Goal: Task Accomplishment & Management: Manage account settings

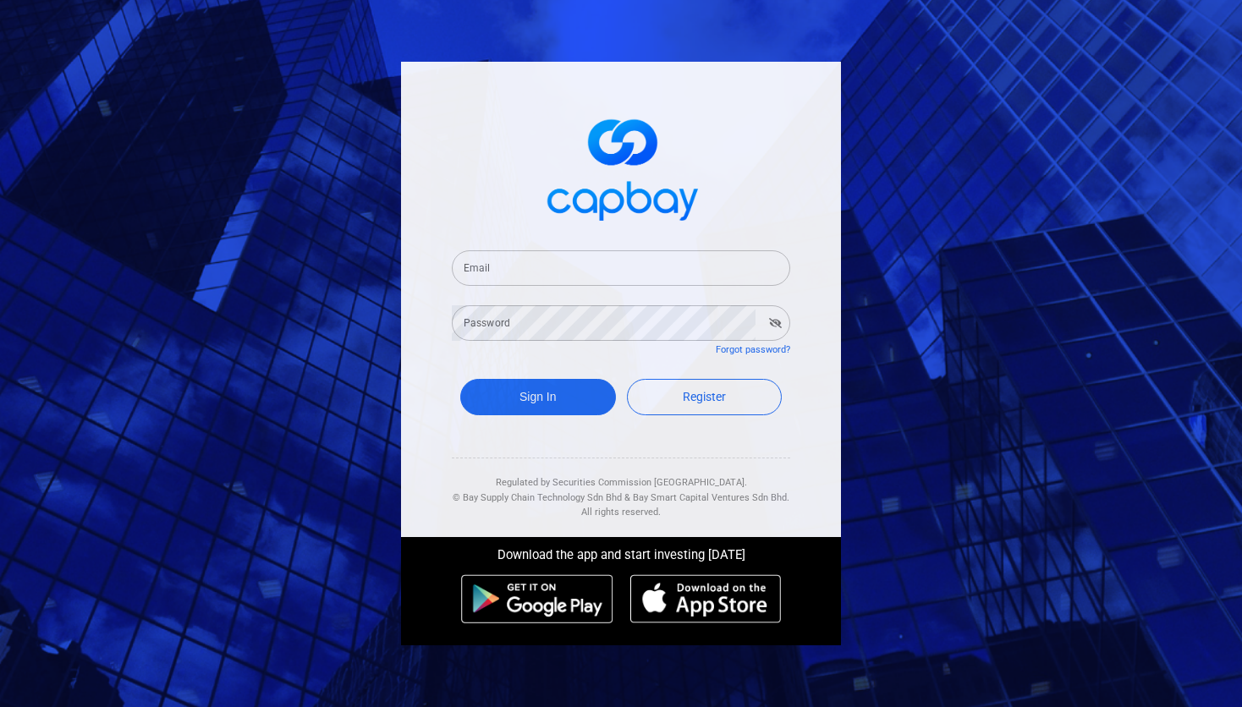
click at [528, 297] on form "Email Email Password Password Forgot password? Sign In Register" at bounding box center [621, 335] width 338 height 211
click at [533, 281] on input "Email" at bounding box center [621, 268] width 338 height 36
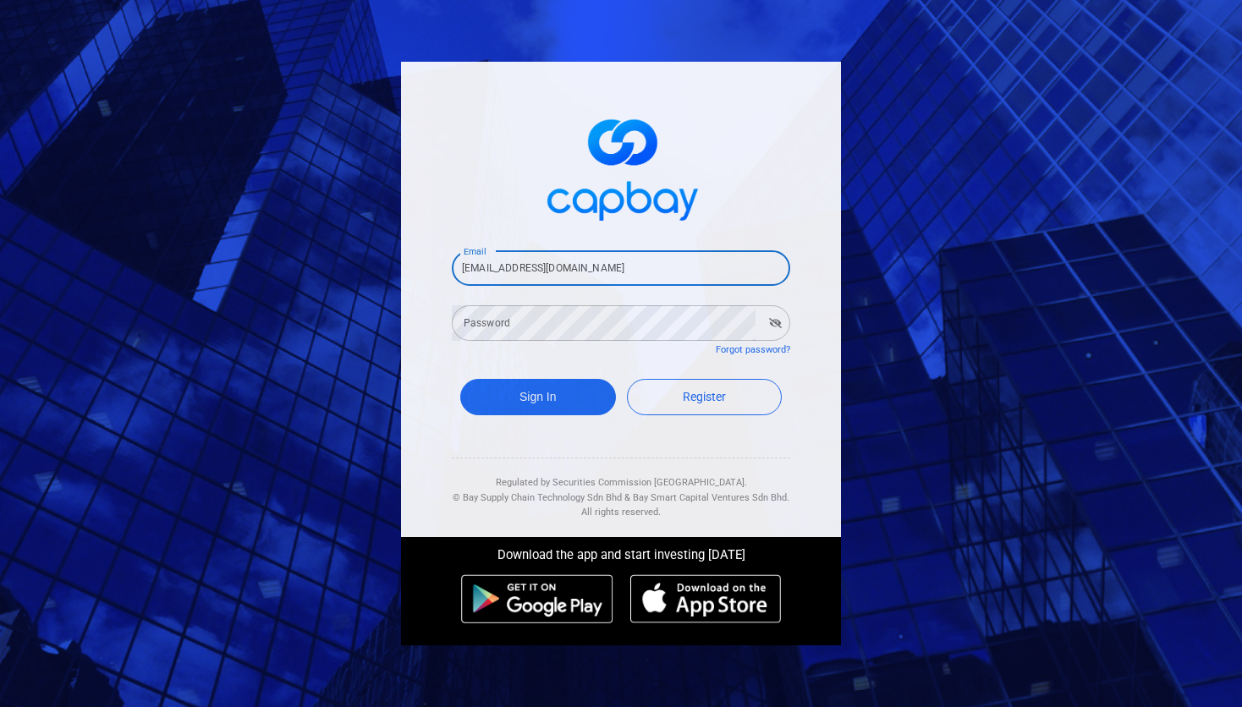
type input "[EMAIL_ADDRESS][DOMAIN_NAME]"
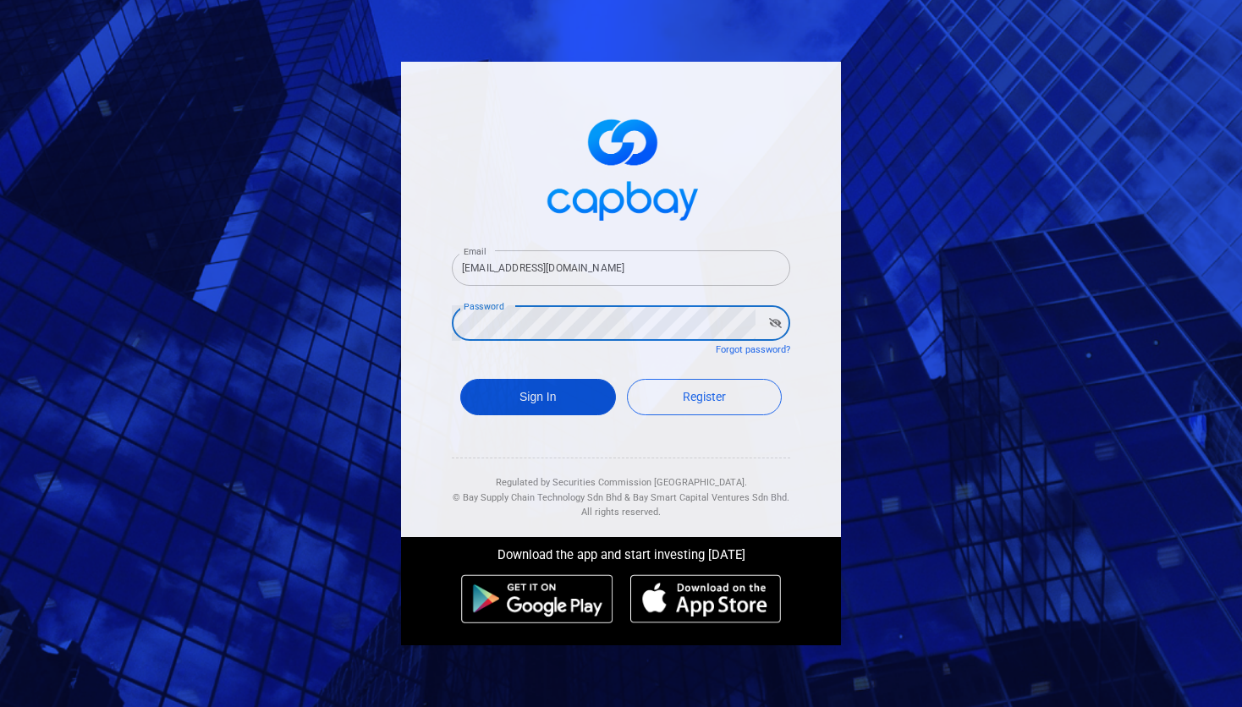
click at [598, 399] on button "Sign In" at bounding box center [538, 397] width 156 height 36
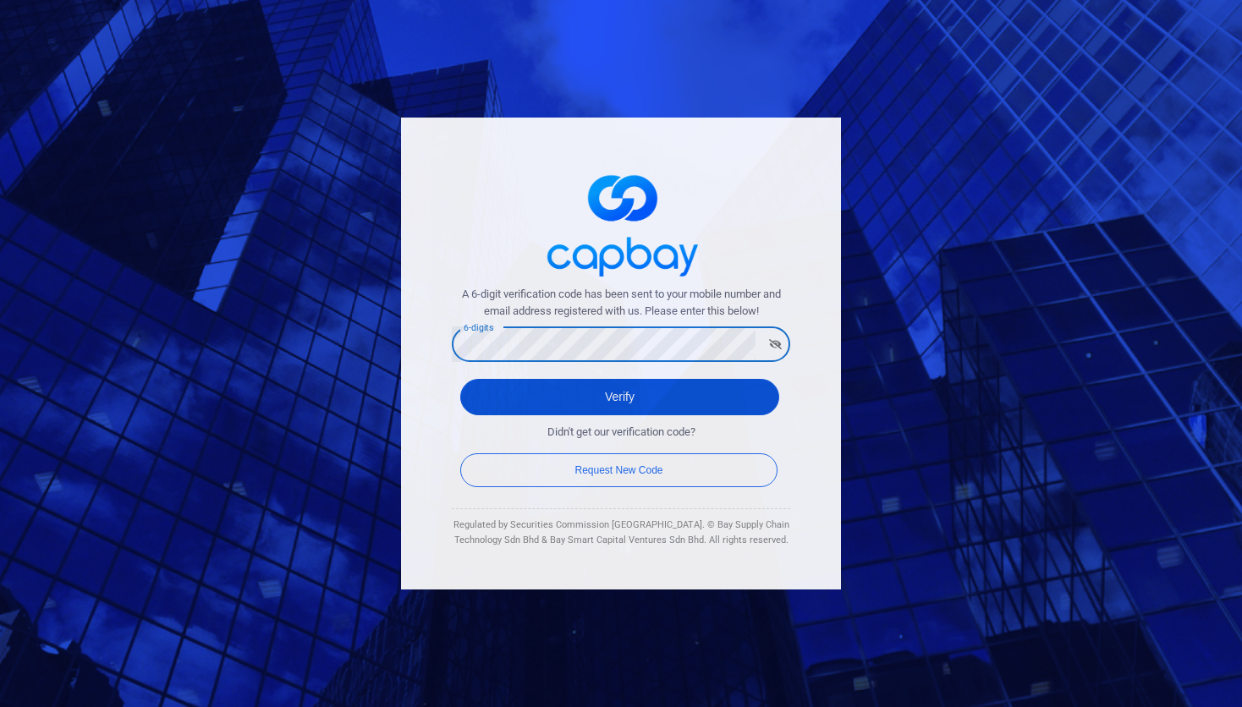
click at [550, 395] on button "Verify" at bounding box center [619, 397] width 319 height 36
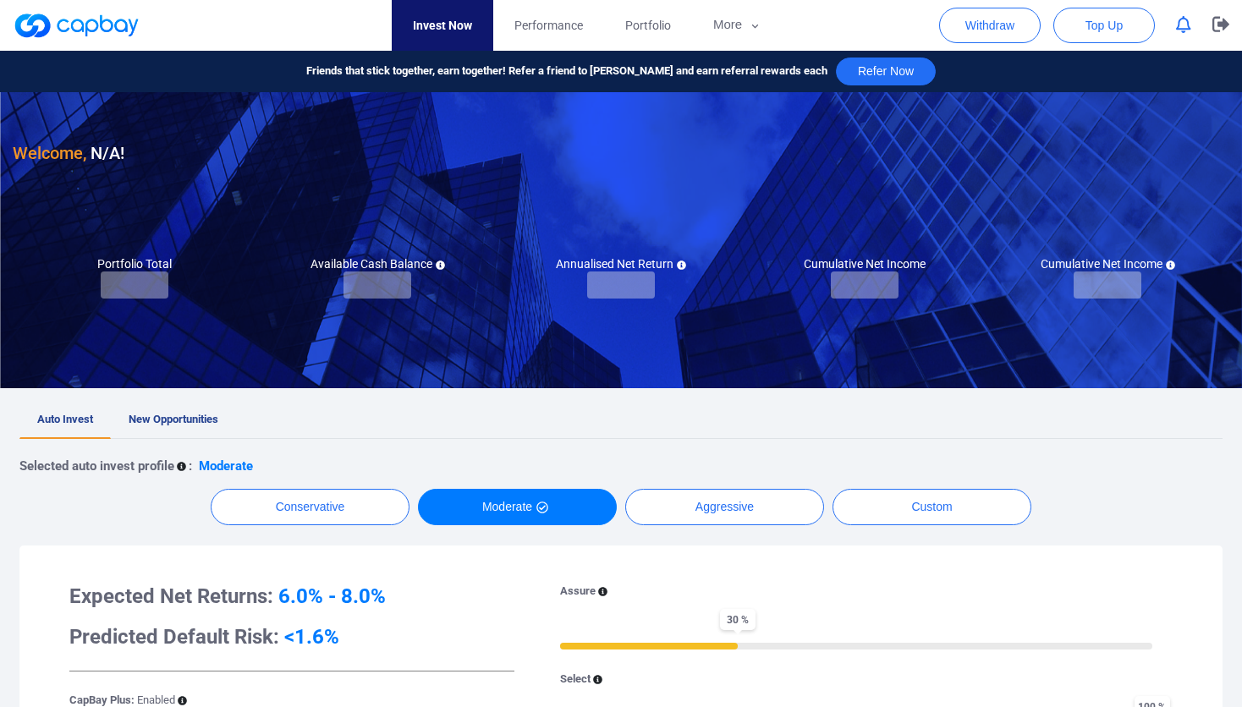
checkbox input "true"
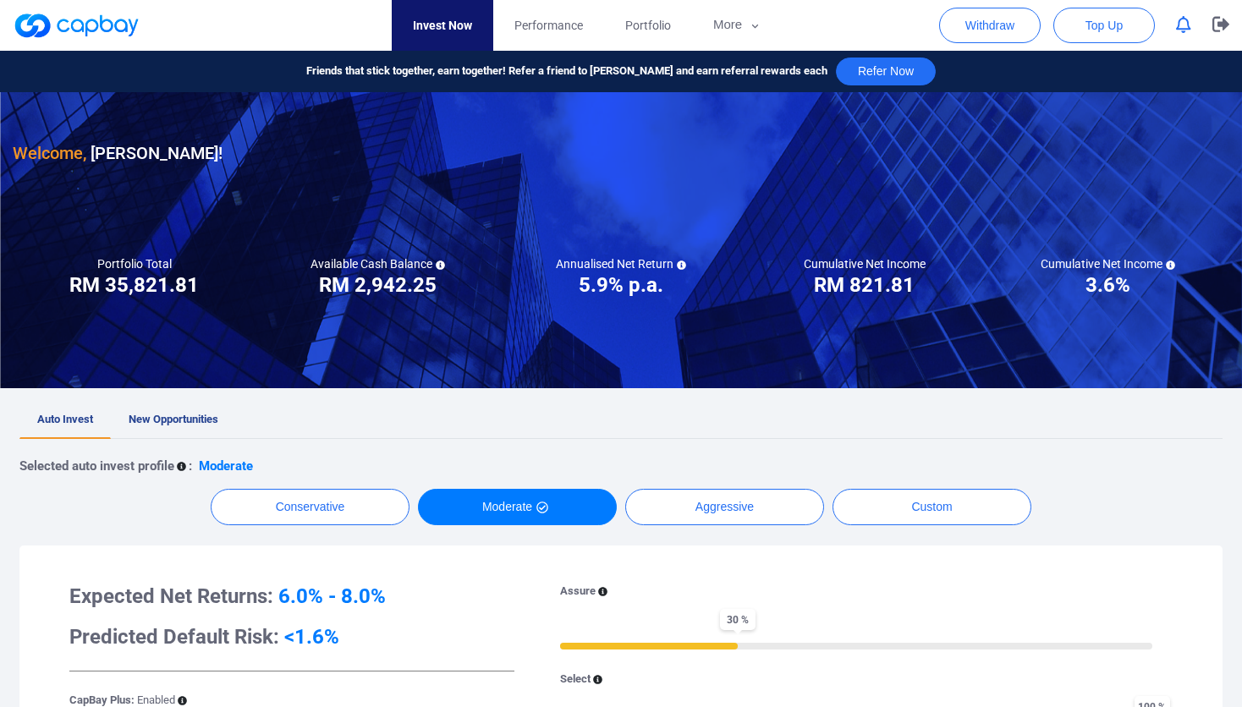
click at [390, 289] on h3 "RM 2,942.25" at bounding box center [378, 285] width 118 height 27
click at [347, 366] on div at bounding box center [621, 240] width 1242 height 296
click at [1192, 30] on button "button" at bounding box center [1183, 25] width 32 height 26
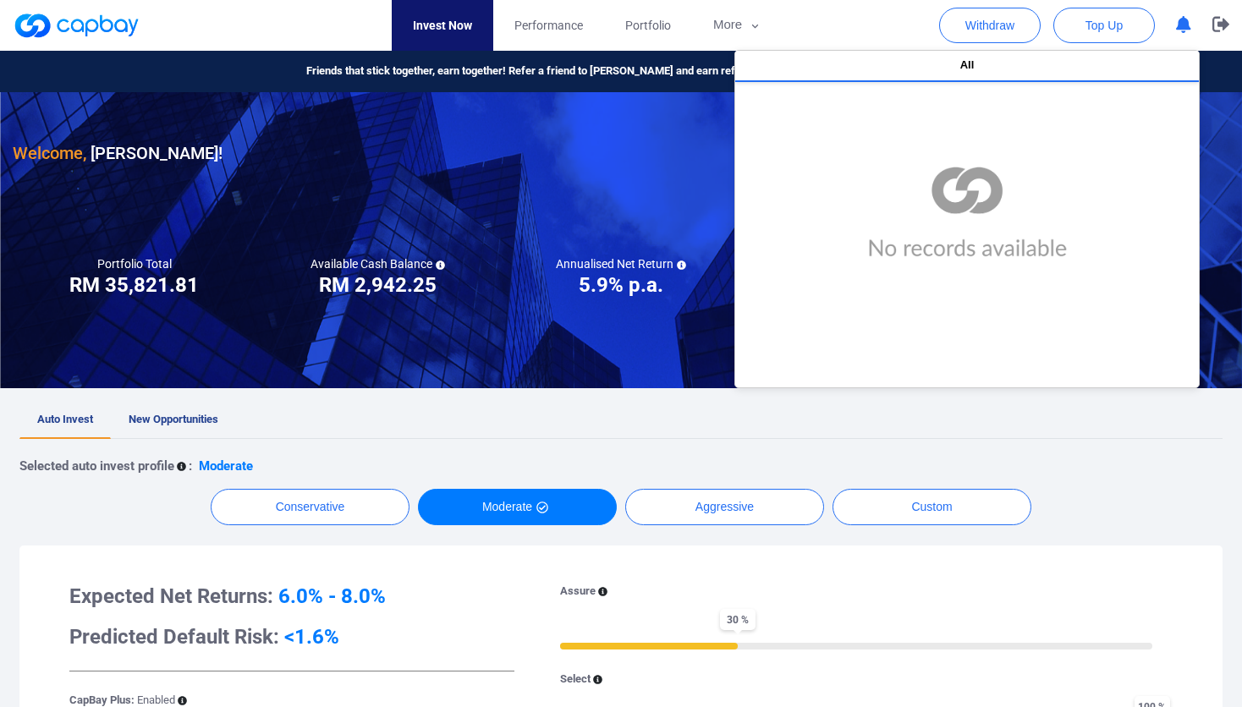
click at [1177, 29] on icon "button" at bounding box center [1183, 25] width 15 height 18
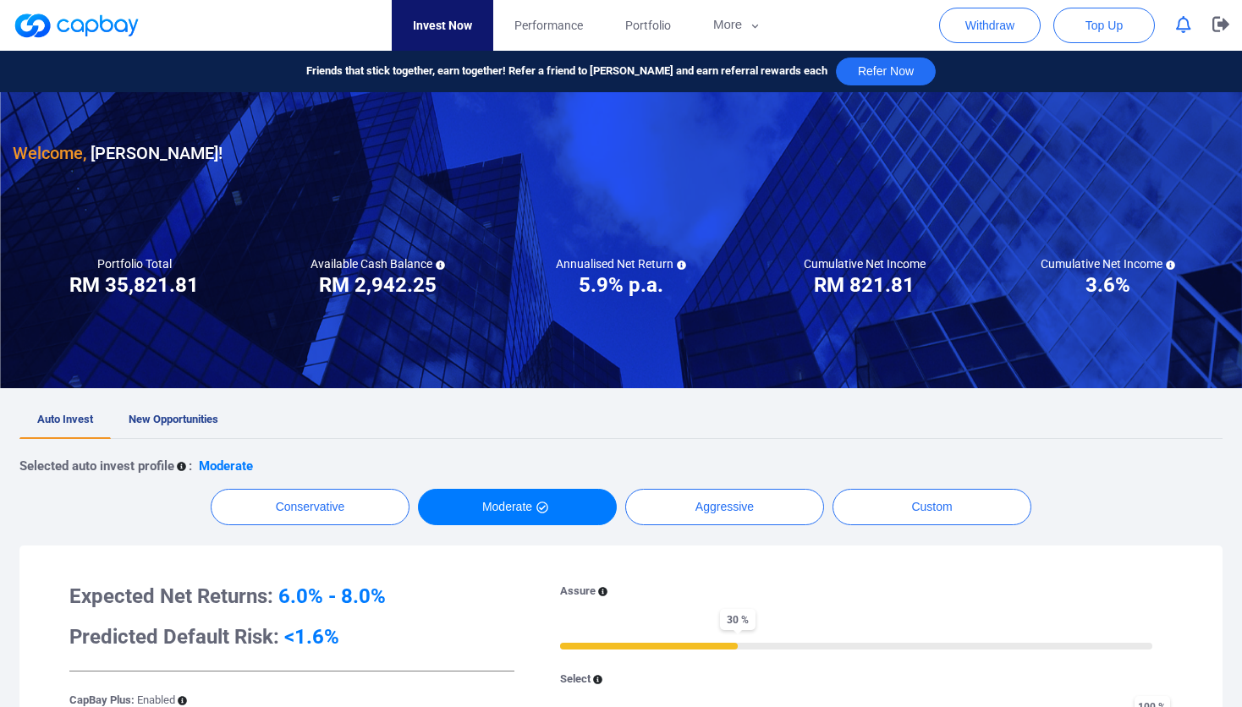
click at [1177, 28] on icon "button" at bounding box center [1183, 25] width 15 height 18
click at [950, 60] on button "All" at bounding box center [967, 66] width 464 height 31
click at [354, 337] on div at bounding box center [621, 240] width 1242 height 296
click at [1180, 23] on icon "button" at bounding box center [1183, 25] width 15 height 18
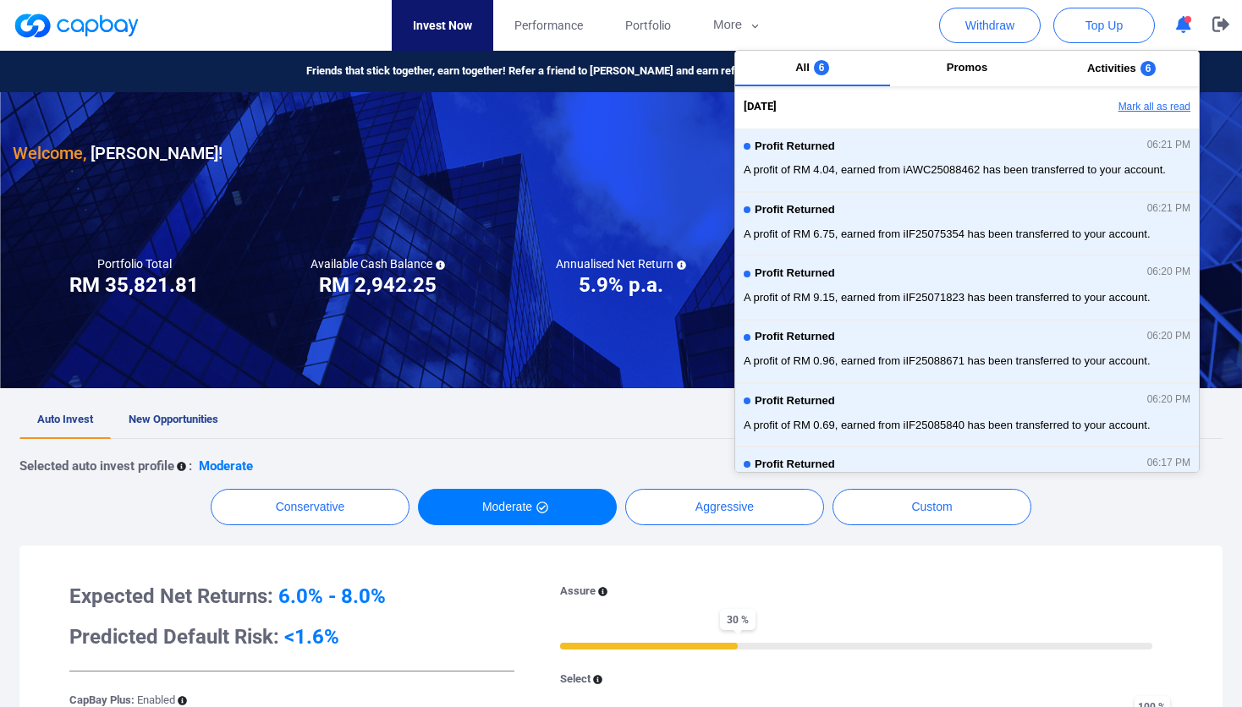
click at [1162, 103] on button "Mark all as read" at bounding box center [1108, 107] width 182 height 29
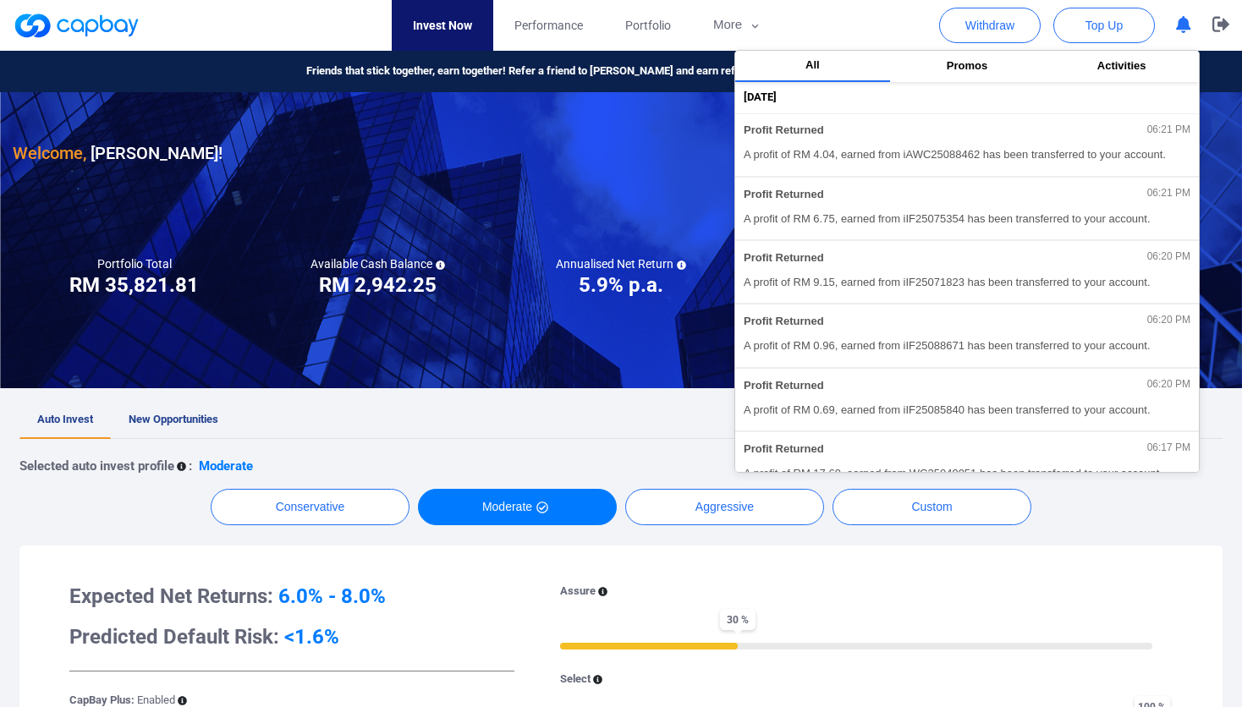
click at [445, 332] on div at bounding box center [621, 240] width 1242 height 296
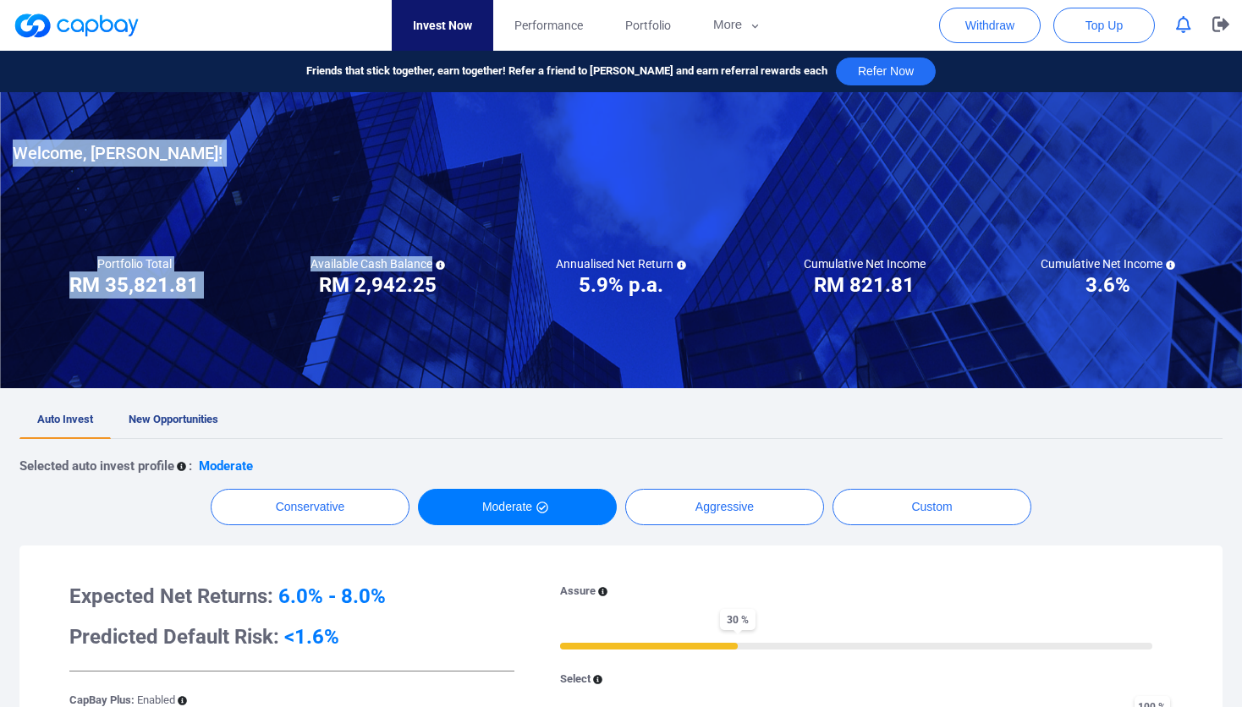
drag, startPoint x: 1144, startPoint y: 287, endPoint x: 555, endPoint y: 318, distance: 589.5
click at [669, 304] on div "Invest Now Performance Portfolio More Transaction My Statements My Profile FAQs…" at bounding box center [621, 704] width 1242 height 1306
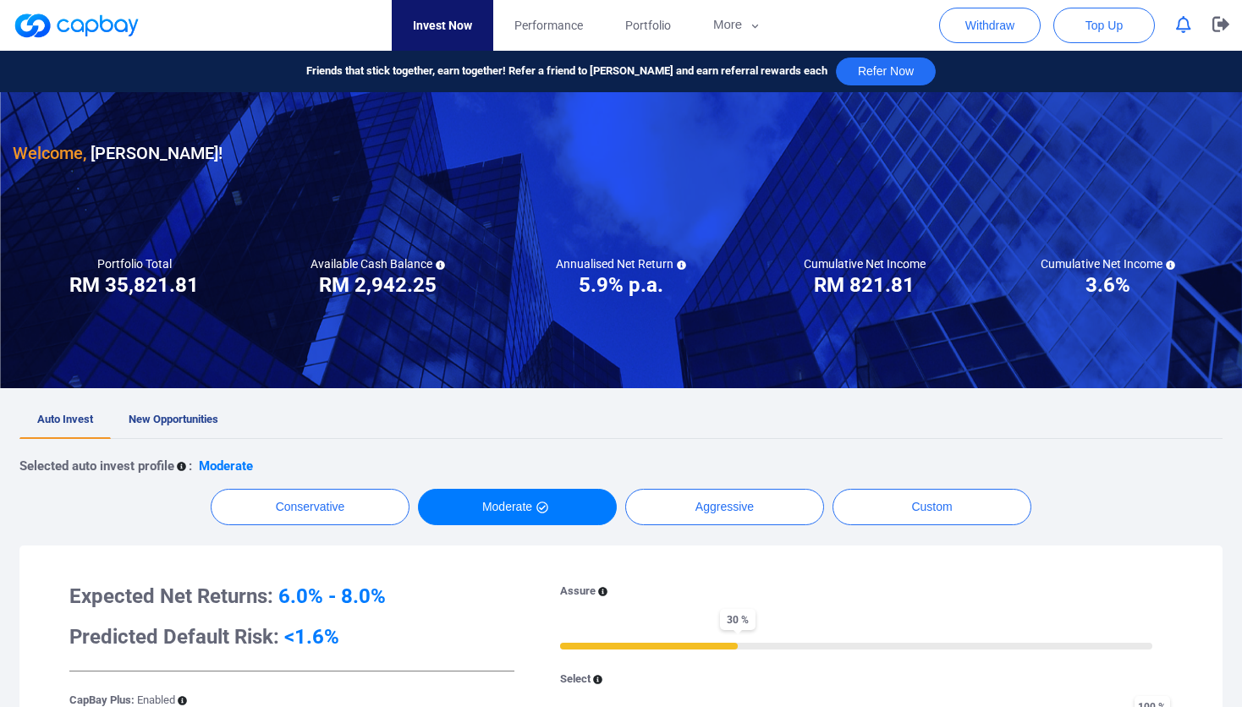
click at [508, 326] on div at bounding box center [621, 240] width 1242 height 296
drag, startPoint x: 97, startPoint y: 293, endPoint x: 999, endPoint y: 308, distance: 901.8
click at [1009, 293] on div "Portfolio Total Portfolio Total RM ***** RM 35,821.81 Available Cash Balance RM…" at bounding box center [621, 277] width 1216 height 42
drag, startPoint x: 799, startPoint y: 359, endPoint x: 704, endPoint y: 317, distance: 104.2
click at [793, 358] on div at bounding box center [621, 240] width 1242 height 296
